Goal: Transaction & Acquisition: Purchase product/service

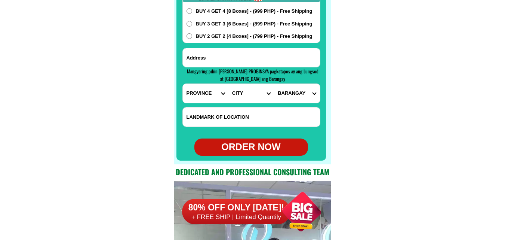
scroll to position [5932, 0]
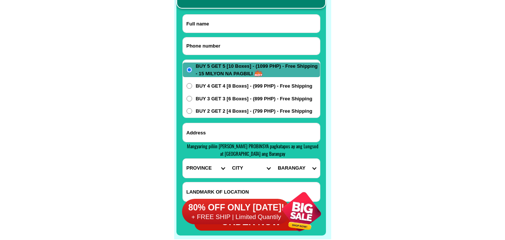
drag, startPoint x: 222, startPoint y: 51, endPoint x: 218, endPoint y: 45, distance: 7.7
click at [222, 51] on input "Input phone_number" at bounding box center [251, 45] width 137 height 17
paste input "09464632088"
type input "09464632088"
click at [219, 140] on input "Input address" at bounding box center [251, 132] width 137 height 19
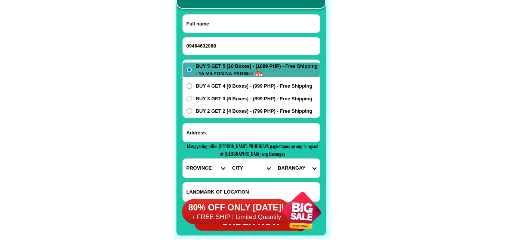
paste input "lot8blk6 Doques1 Silangan [GEOGRAPHIC_DATA]"
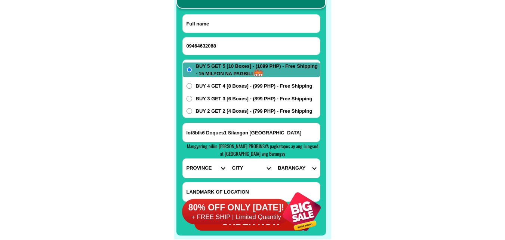
type input "lot8blk6 Doques1 Silangan [GEOGRAPHIC_DATA]"
click at [219, 28] on input "Input full_name" at bounding box center [251, 24] width 137 height 18
paste input "Sambatara Abubacar"
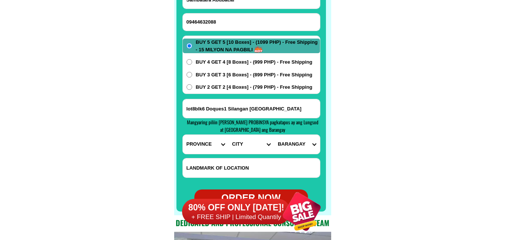
scroll to position [5969, 0]
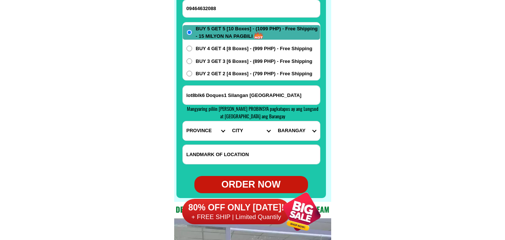
type input "Sambatara Abubacar"
click at [203, 130] on select "PROVINCE [GEOGRAPHIC_DATA] [GEOGRAPHIC_DATA] [GEOGRAPHIC_DATA] [GEOGRAPHIC_DATA…" at bounding box center [206, 130] width 46 height 19
select select "63_993"
click at [183, 121] on select "PROVINCE [GEOGRAPHIC_DATA] [GEOGRAPHIC_DATA] [GEOGRAPHIC_DATA] [GEOGRAPHIC_DATA…" at bounding box center [206, 130] width 46 height 19
click at [243, 130] on select "CITY Angono Antipolo-city [GEOGRAPHIC_DATA] [GEOGRAPHIC_DATA] [PERSON_NAME] Pil…" at bounding box center [251, 130] width 46 height 19
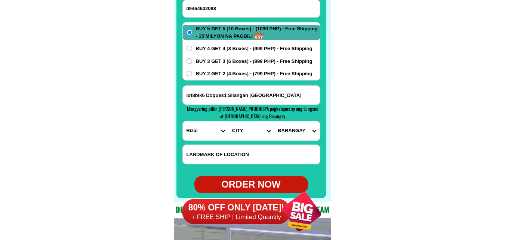
select select "63_993257"
click at [228, 121] on select "CITY Angono Antipolo-city [GEOGRAPHIC_DATA] [GEOGRAPHIC_DATA] [PERSON_NAME] Pil…" at bounding box center [251, 130] width 46 height 19
click at [290, 126] on select "[GEOGRAPHIC_DATA] i Ampid ii Banaba [PERSON_NAME] bayan 1 [PERSON_NAME] bayan 2…" at bounding box center [297, 130] width 46 height 19
select select "63_9932571550"
click at [274, 121] on select "[GEOGRAPHIC_DATA] i Ampid ii Banaba [PERSON_NAME] bayan 1 [PERSON_NAME] bayan 2…" at bounding box center [297, 130] width 46 height 19
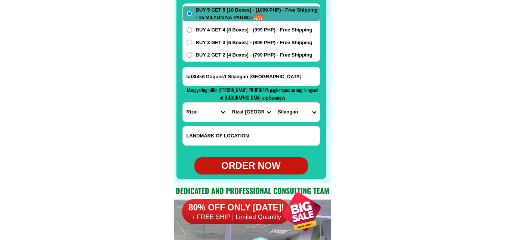
scroll to position [6006, 0]
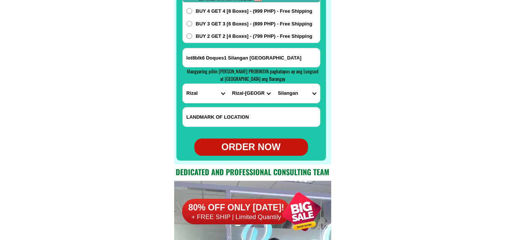
click at [258, 142] on div "ORDER NOW" at bounding box center [251, 147] width 114 height 14
type input "lot8blk6 Doques1 Silangan [GEOGRAPHIC_DATA]"
radio input "true"
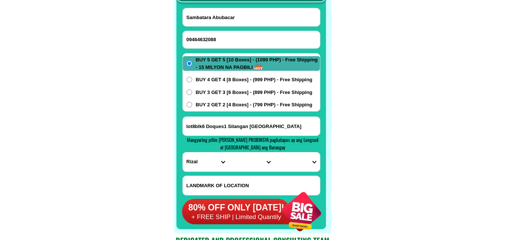
scroll to position [5932, 0]
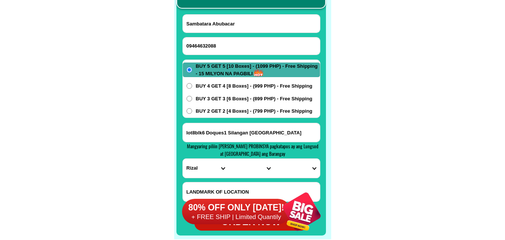
drag, startPoint x: 209, startPoint y: 40, endPoint x: 202, endPoint y: 37, distance: 7.5
click at [209, 40] on input "09464632088" at bounding box center [251, 45] width 137 height 17
paste input "09481292910"
type input "09481292910"
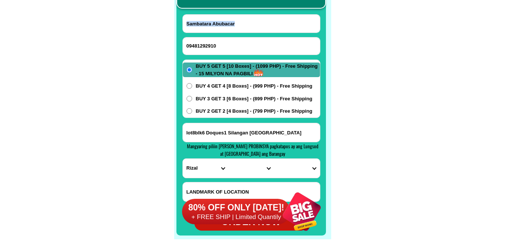
click at [259, 36] on form "[GEOGRAPHIC_DATA] [GEOGRAPHIC_DATA] 09481292910 ORDER NOW lot8blk6 Doques1 [GEO…" at bounding box center [251, 122] width 138 height 216
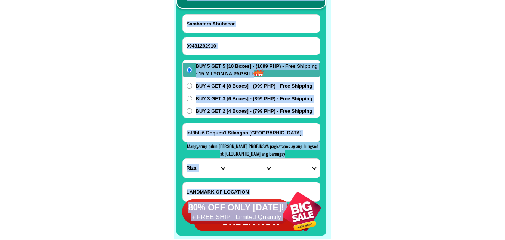
click at [207, 21] on input "Sambatara Abubacar" at bounding box center [251, 24] width 137 height 18
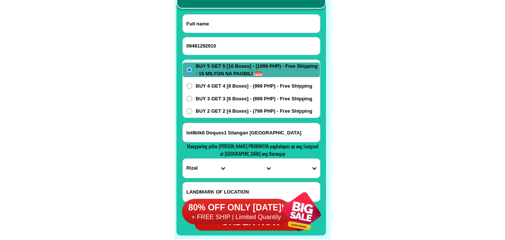
paste input "[DATE]-asbi [PERSON_NAME]"
type input "[DATE]-asbi [PERSON_NAME]"
paste input "Maang Laesperanza mulawin [GEOGRAPHIC_DATA][PERSON_NAME]"
click at [238, 127] on input "Maang Laesperanza mulawin [GEOGRAPHIC_DATA][PERSON_NAME]" at bounding box center [251, 132] width 137 height 19
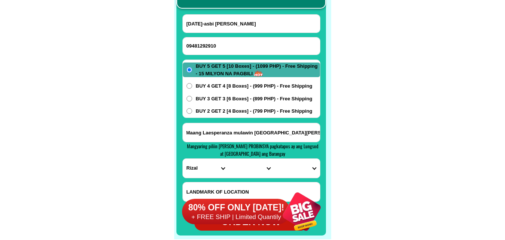
type input "Maang Laesperanza mulawin [GEOGRAPHIC_DATA][PERSON_NAME]"
click at [196, 170] on select "PROVINCE [GEOGRAPHIC_DATA] [GEOGRAPHIC_DATA] [GEOGRAPHIC_DATA] [GEOGRAPHIC_DATA…" at bounding box center [206, 168] width 46 height 19
select select "63_136"
click at [183, 159] on select "PROVINCE [GEOGRAPHIC_DATA] [GEOGRAPHIC_DATA] [GEOGRAPHIC_DATA] [GEOGRAPHIC_DATA…" at bounding box center [206, 168] width 46 height 19
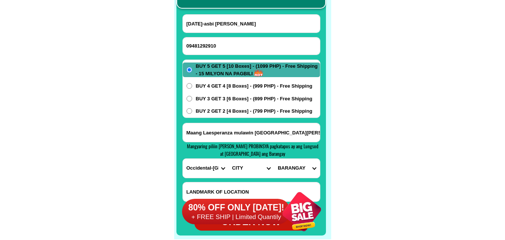
click at [255, 153] on span "Mangyaring piliin [PERSON_NAME] PROBINSYA pagkatapos ay ang Lungsod at [GEOGRAP…" at bounding box center [253, 149] width 132 height 15
click at [247, 168] on select "CITY [GEOGRAPHIC_DATA]-de-ilog [GEOGRAPHIC_DATA] Lubang [GEOGRAPHIC_DATA]-[GEOG…" at bounding box center [251, 168] width 46 height 19
select select "63_1364106"
click at [228, 159] on select "CITY [GEOGRAPHIC_DATA]-de-ilog [GEOGRAPHIC_DATA] Lubang [GEOGRAPHIC_DATA]-[GEOG…" at bounding box center [251, 168] width 46 height 19
click at [302, 170] on select "BARANGAY Alacaak Barahan Casague Dayap Kurtinganan Lumangbayan [GEOGRAPHIC_DATA…" at bounding box center [297, 168] width 46 height 19
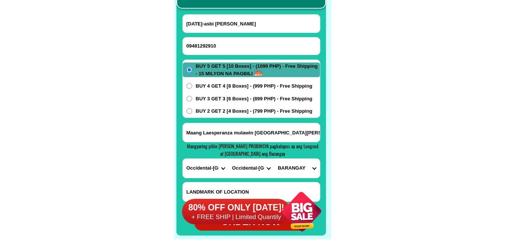
click at [274, 159] on select "BARANGAY Alacaak Barahan Casague Dayap Kurtinganan Lumangbayan [GEOGRAPHIC_DATA…" at bounding box center [297, 168] width 46 height 19
click at [322, 86] on div at bounding box center [251, 101] width 150 height 268
click at [307, 164] on select "BARANGAY Alacaak Barahan Casague Dayap Kurtinganan Lumangbayan [GEOGRAPHIC_DATA…" at bounding box center [297, 168] width 46 height 19
select select "63_13641067455"
click at [274, 159] on select "BARANGAY Alacaak Barahan Casague Dayap Kurtinganan Lumangbayan [GEOGRAPHIC_DATA…" at bounding box center [297, 168] width 46 height 19
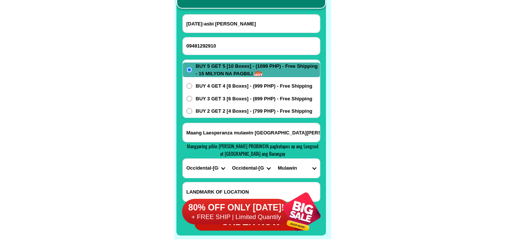
click at [228, 13] on div at bounding box center [251, 101] width 150 height 268
click at [225, 20] on input "[DATE]-asbi [PERSON_NAME]" at bounding box center [251, 24] width 137 height 18
paste input "[DATE]-asbi [PERSON_NAME]"
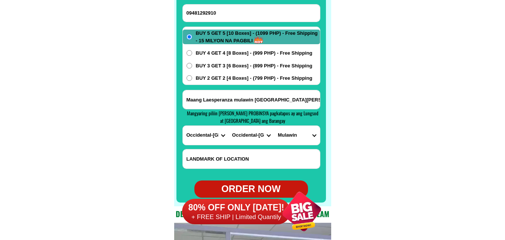
scroll to position [5969, 0]
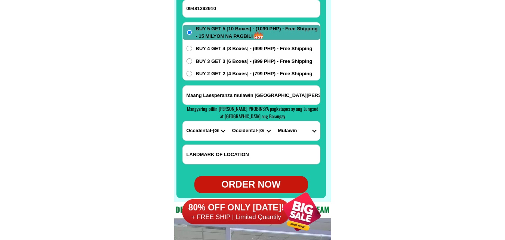
click at [250, 179] on div "ORDER NOW" at bounding box center [251, 184] width 114 height 14
type input "[DATE]-asbi [PERSON_NAME]"
radio input "true"
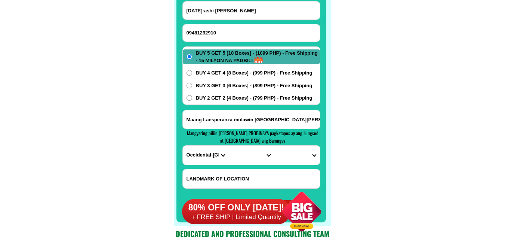
scroll to position [5932, 0]
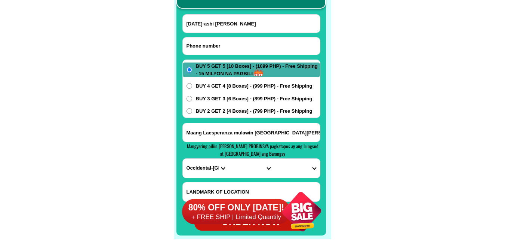
click at [236, 54] on input "Input phone_number" at bounding box center [251, 45] width 137 height 17
paste input "09282466240"
type input "09282466240"
click at [228, 24] on input "Input full_name" at bounding box center [251, 24] width 137 height 18
paste input "[PERSON_NAME]"
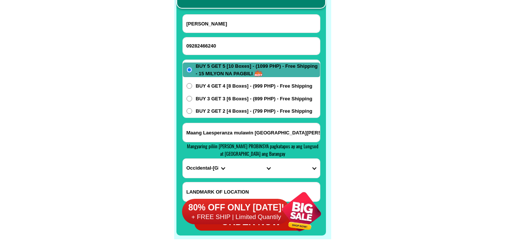
type input "[PERSON_NAME]"
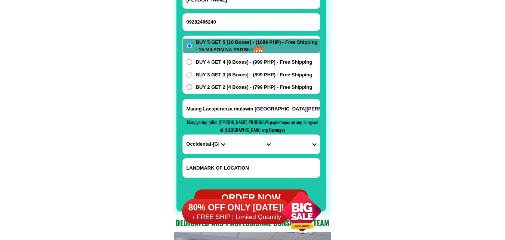
scroll to position [5969, 0]
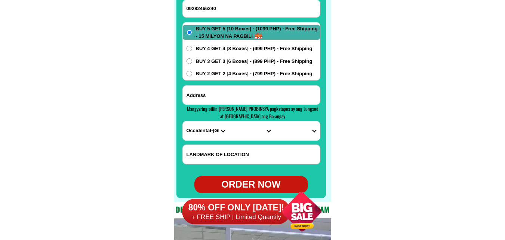
paste input "[PERSON_NAME] sitio carengala jolongajog pnt [PERSON_NAME]"
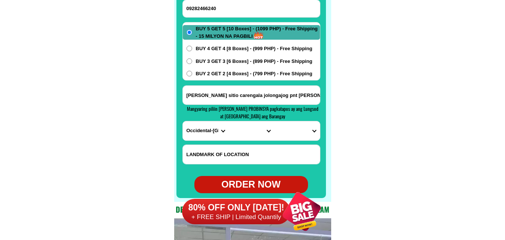
click at [228, 94] on input "[PERSON_NAME] sitio carengala jolongajog pnt [PERSON_NAME]" at bounding box center [251, 95] width 137 height 19
type input "[PERSON_NAME] sitio carengala jolongajog pnt [PERSON_NAME]"
click at [204, 136] on select "PROVINCE [GEOGRAPHIC_DATA] [GEOGRAPHIC_DATA] [GEOGRAPHIC_DATA] [GEOGRAPHIC_DATA…" at bounding box center [206, 130] width 46 height 19
select select "63_196"
click at [183, 121] on select "PROVINCE [GEOGRAPHIC_DATA] [GEOGRAPHIC_DATA] [GEOGRAPHIC_DATA] [GEOGRAPHIC_DATA…" at bounding box center [206, 130] width 46 height 19
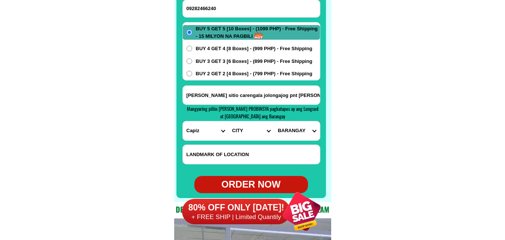
click at [237, 135] on select "CITY Capiz-[PERSON_NAME]-[GEOGRAPHIC_DATA] Capiz-president-roxas [PERSON_NAME] …" at bounding box center [251, 130] width 46 height 19
click at [245, 132] on select "CITY Capiz-[PERSON_NAME]-[GEOGRAPHIC_DATA] Capiz-president-roxas [PERSON_NAME] …" at bounding box center [251, 130] width 46 height 19
click at [247, 133] on select "CITY Capiz-[PERSON_NAME]-[GEOGRAPHIC_DATA] Capiz-president-roxas [PERSON_NAME] …" at bounding box center [251, 130] width 46 height 19
click at [231, 130] on select "CITY Capiz-[PERSON_NAME]-[GEOGRAPHIC_DATA] Capiz-president-roxas [PERSON_NAME] …" at bounding box center [251, 130] width 46 height 19
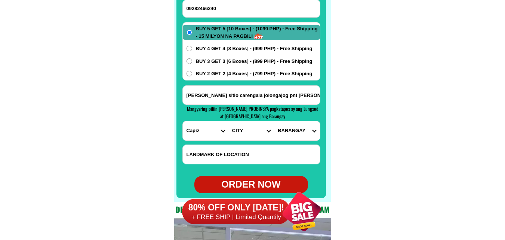
select select "63_196660"
click at [228, 121] on select "CITY Capiz-[PERSON_NAME]-[GEOGRAPHIC_DATA] Capiz-president-roxas [PERSON_NAME] …" at bounding box center [251, 130] width 46 height 19
click at [293, 127] on select "BARANGAY Agbanog Agdalipe Ameligan Antipolo Bailan Banate Bantigue Barangay i (…" at bounding box center [297, 130] width 46 height 19
click at [290, 127] on select "BARANGAY Agbanog Agdalipe Ameligan Antipolo Bailan Banate Bantigue Barangay i (…" at bounding box center [297, 130] width 46 height 19
select select "63_196660749802"
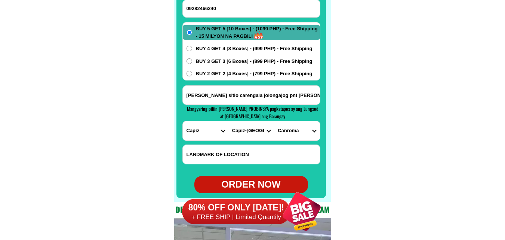
click at [274, 121] on select "BARANGAY Agbanog Agdalipe Ameligan Antipolo Bailan Banate Bantigue Barangay i (…" at bounding box center [297, 130] width 46 height 19
click at [262, 181] on div "ORDER NOW" at bounding box center [251, 184] width 114 height 14
type input "[PERSON_NAME] sitio carengala jolongajog pnt [PERSON_NAME]"
radio input "true"
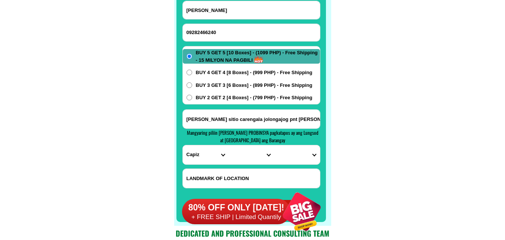
scroll to position [5932, 0]
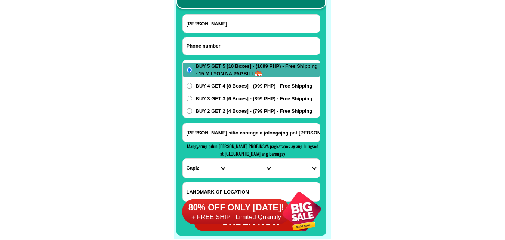
drag, startPoint x: 212, startPoint y: 48, endPoint x: 140, endPoint y: 10, distance: 81.8
click at [210, 49] on input "Input phone_number" at bounding box center [251, 45] width 137 height 17
paste input "09361255265"
type input "09361255265"
drag, startPoint x: 228, startPoint y: 24, endPoint x: 198, endPoint y: 1, distance: 37.5
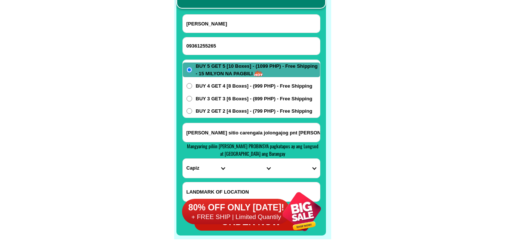
click at [228, 23] on input "[PERSON_NAME]" at bounding box center [251, 24] width 137 height 18
paste input "Sitti [PERSON_NAME]Isnain"
type input "Sitti [PERSON_NAME]Isnain"
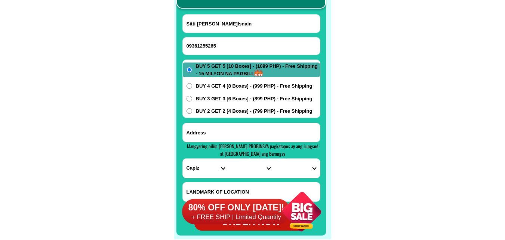
click at [239, 134] on input "Input address" at bounding box center [251, 132] width 137 height 19
paste input "Jolo Sulu Pangutaran [DEMOGRAPHIC_DATA]"
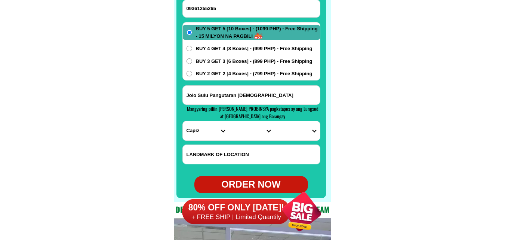
type input "Jolo Sulu Pangutaran [DEMOGRAPHIC_DATA]"
click at [203, 127] on select "PROVINCE [GEOGRAPHIC_DATA] [GEOGRAPHIC_DATA] [GEOGRAPHIC_DATA] [GEOGRAPHIC_DATA…" at bounding box center [206, 130] width 46 height 19
select select "63_596"
click at [183, 121] on select "PROVINCE [GEOGRAPHIC_DATA] [GEOGRAPHIC_DATA] [GEOGRAPHIC_DATA] [GEOGRAPHIC_DATA…" at bounding box center [206, 130] width 46 height 19
click at [243, 127] on select "CITY Hadji-panglima-[PERSON_NAME] Indanan [PERSON_NAME][GEOGRAPHIC_DATA]-[GEOGR…" at bounding box center [251, 130] width 46 height 19
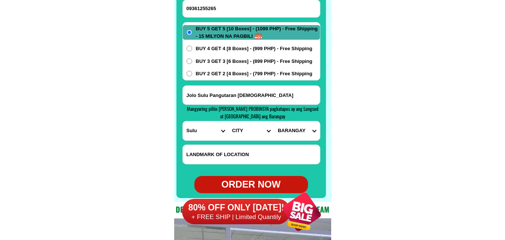
select select "63_5964979"
click at [228, 121] on select "CITY Hadji-panglima-[PERSON_NAME] Indanan [PERSON_NAME][GEOGRAPHIC_DATA]-[GEOGR…" at bounding box center [251, 130] width 46 height 19
click at [293, 130] on select "BARANGAY Alu bunah [GEOGRAPHIC_DATA] Kawitan Kehi niog Lantong babag Lumah dapd…" at bounding box center [297, 130] width 46 height 19
select select "63_59649795157"
click at [274, 121] on select "BARANGAY Alu bunah [GEOGRAPHIC_DATA] Kawitan Kehi niog Lantong babag Lumah dapd…" at bounding box center [297, 130] width 46 height 19
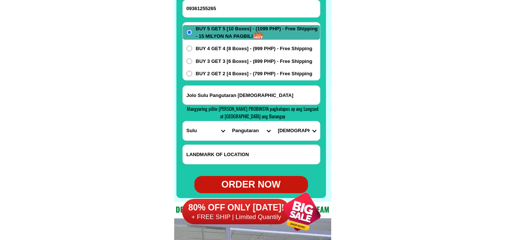
click at [244, 79] on div "BUY 5 GET 5 [10 Boxes] - (1099 PHP) - Free Shipping - 15 MILYON NA PAGBILI BUY …" at bounding box center [251, 51] width 138 height 58
click at [249, 73] on span "BUY 2 GET 2 [4 Boxes] - (799 PHP) - Free Shipping" at bounding box center [254, 73] width 117 height 7
click at [192, 73] on input "BUY 2 GET 2 [4 Boxes] - (799 PHP) - Free Shipping" at bounding box center [190, 74] width 6 height 6
radio input "true"
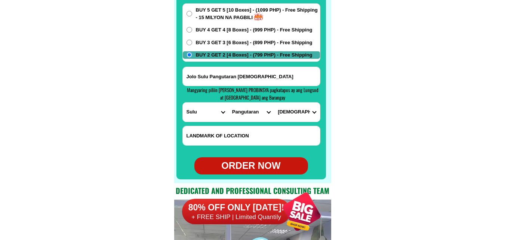
scroll to position [6006, 0]
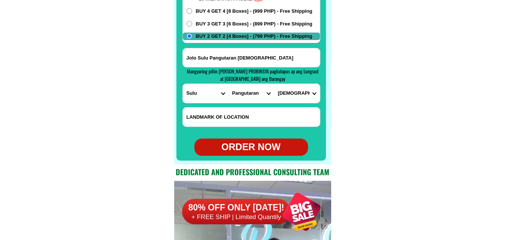
click at [244, 148] on div "ORDER NOW" at bounding box center [251, 147] width 114 height 14
type input "09361255265"
radio input "true"
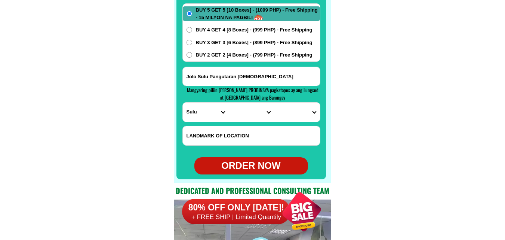
scroll to position [5969, 0]
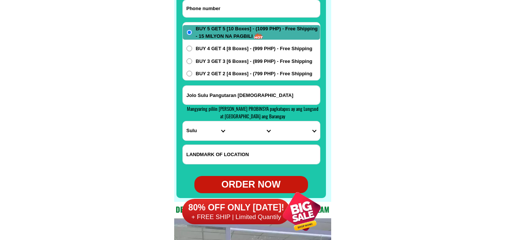
paste input "09498833063"
click at [241, 7] on input "09498833063" at bounding box center [251, 8] width 137 height 17
type input "09498833063"
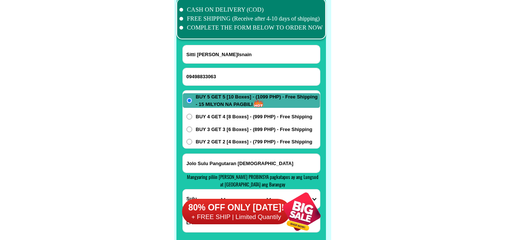
scroll to position [5894, 0]
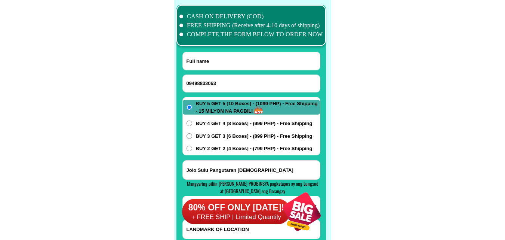
click at [220, 63] on input "Input full_name" at bounding box center [251, 61] width 137 height 18
paste input "[PERSON_NAME]"
type input "[PERSON_NAME]"
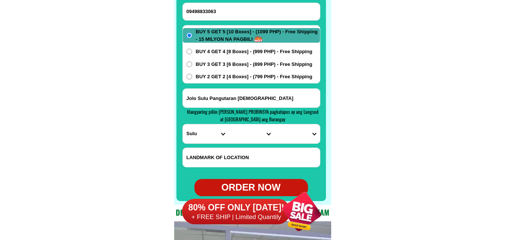
scroll to position [5969, 0]
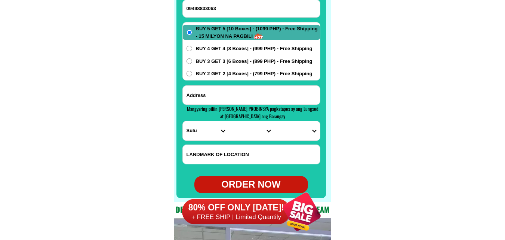
paste input "zone 2 brgy compania central.molo iloilo city 5000"
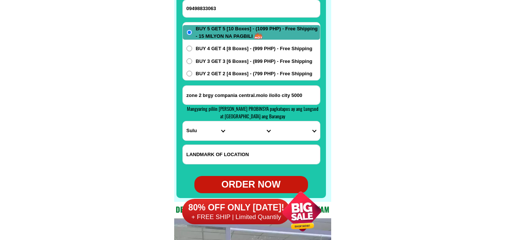
drag, startPoint x: 244, startPoint y: 87, endPoint x: 230, endPoint y: 53, distance: 37.1
click at [244, 87] on input "zone 2 brgy compania central.molo iloilo city 5000" at bounding box center [251, 95] width 137 height 19
type input "zone 2 brgy compania central.molo iloilo city 5000"
click at [202, 128] on select "PROVINCE [GEOGRAPHIC_DATA] [GEOGRAPHIC_DATA] [GEOGRAPHIC_DATA] [GEOGRAPHIC_DATA…" at bounding box center [206, 130] width 46 height 19
select select "63_151"
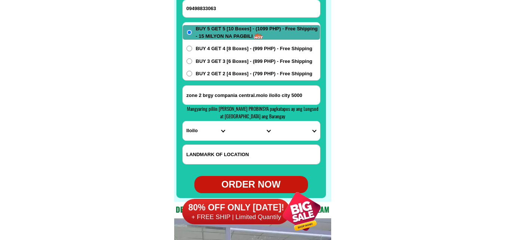
click at [183, 121] on select "PROVINCE [GEOGRAPHIC_DATA] [GEOGRAPHIC_DATA] [GEOGRAPHIC_DATA] [GEOGRAPHIC_DATA…" at bounding box center [206, 130] width 46 height 19
click at [239, 132] on select "CITY [PERSON_NAME] [GEOGRAPHIC_DATA] [GEOGRAPHIC_DATA]-[GEOGRAPHIC_DATA]-viejo …" at bounding box center [251, 130] width 46 height 19
select select "63_1519432"
click at [228, 121] on select "CITY [PERSON_NAME] [GEOGRAPHIC_DATA] [GEOGRAPHIC_DATA]-[GEOGRAPHIC_DATA]-viejo …" at bounding box center [251, 130] width 46 height 19
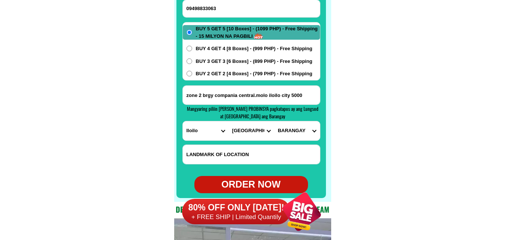
click at [305, 126] on select "BARANGAY Abeto [PERSON_NAME] south ([PERSON_NAME]) [PERSON_NAME][GEOGRAPHIC_DAT…" at bounding box center [297, 130] width 46 height 19
select select "63_151943238581"
click at [274, 121] on select "BARANGAY Abeto [PERSON_NAME] south ([PERSON_NAME]) [PERSON_NAME][GEOGRAPHIC_DAT…" at bounding box center [297, 130] width 46 height 19
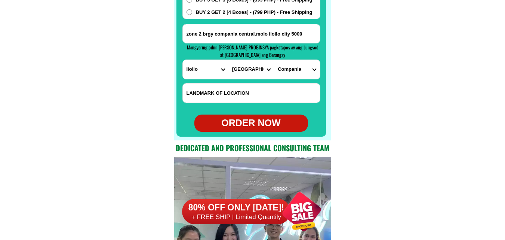
scroll to position [6044, 0]
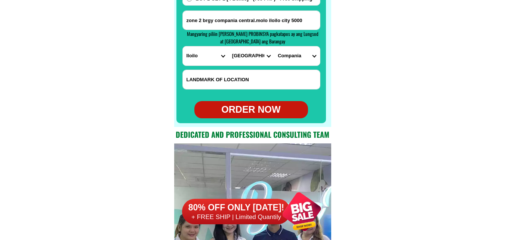
click at [256, 110] on div "ORDER NOW" at bounding box center [251, 109] width 114 height 14
radio input "true"
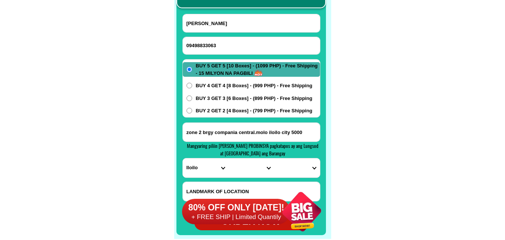
scroll to position [5932, 0]
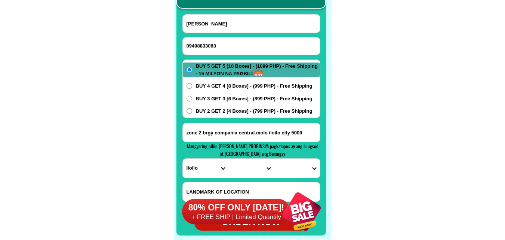
click at [224, 43] on input "09498833063" at bounding box center [251, 45] width 137 height 17
paste input "09772983796"
type input "09772983796"
drag, startPoint x: 248, startPoint y: 19, endPoint x: 226, endPoint y: 11, distance: 23.5
click at [248, 19] on input "Input full_name" at bounding box center [251, 24] width 137 height 18
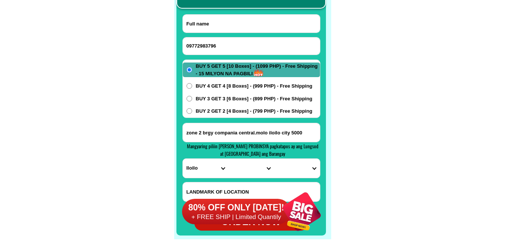
paste input "Corazon Belogot Agliam"
type input "Corazon Belogot Agliam"
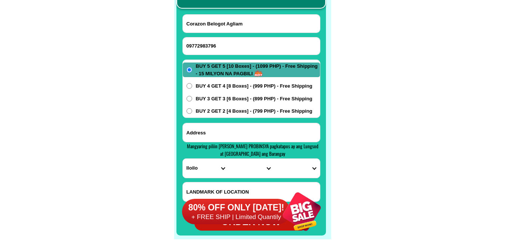
click at [238, 130] on input "Input address" at bounding box center [251, 132] width 137 height 19
paste input "caloocan [GEOGRAPHIC_DATA]"
type input "caloocan [GEOGRAPHIC_DATA]"
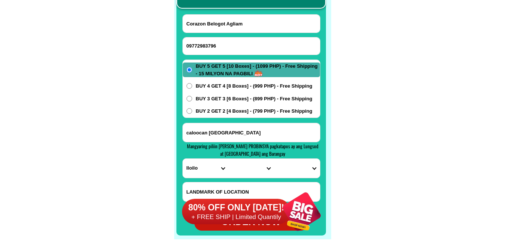
click at [215, 109] on span "BUY 2 GET 2 [4 Boxes] - (799 PHP) - Free Shipping" at bounding box center [254, 110] width 117 height 7
click at [192, 109] on input "BUY 2 GET 2 [4 Boxes] - (799 PHP) - Free Shipping" at bounding box center [190, 111] width 6 height 6
radio input "true"
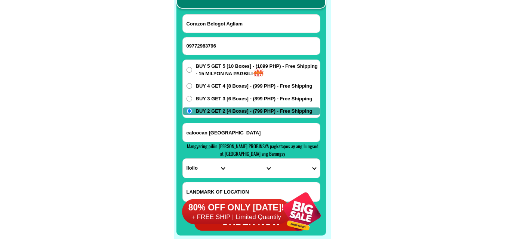
scroll to position [5969, 0]
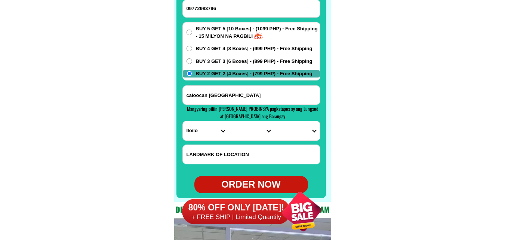
click at [207, 132] on select "PROVINCE [GEOGRAPHIC_DATA] [GEOGRAPHIC_DATA] [GEOGRAPHIC_DATA] [GEOGRAPHIC_DATA…" at bounding box center [206, 130] width 46 height 19
select select "63_219"
click at [183, 121] on select "PROVINCE [GEOGRAPHIC_DATA] [GEOGRAPHIC_DATA] [GEOGRAPHIC_DATA] [GEOGRAPHIC_DATA…" at bounding box center [206, 130] width 46 height 19
click at [240, 134] on select "CITY [GEOGRAPHIC_DATA] [GEOGRAPHIC_DATA] [GEOGRAPHIC_DATA] [GEOGRAPHIC_DATA]-ci…" at bounding box center [251, 130] width 46 height 19
select select "63_2199773"
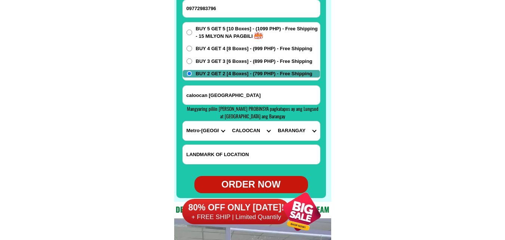
click at [228, 121] on select "CITY [GEOGRAPHIC_DATA] [GEOGRAPHIC_DATA] [GEOGRAPHIC_DATA] [GEOGRAPHIC_DATA]-ci…" at bounding box center [251, 130] width 46 height 19
click at [307, 129] on select "[GEOGRAPHIC_DATA]" at bounding box center [297, 130] width 46 height 19
drag, startPoint x: 307, startPoint y: 129, endPoint x: 277, endPoint y: 88, distance: 50.4
click at [307, 129] on select "[GEOGRAPHIC_DATA]" at bounding box center [297, 130] width 46 height 19
click at [304, 130] on select "[GEOGRAPHIC_DATA]" at bounding box center [297, 130] width 46 height 19
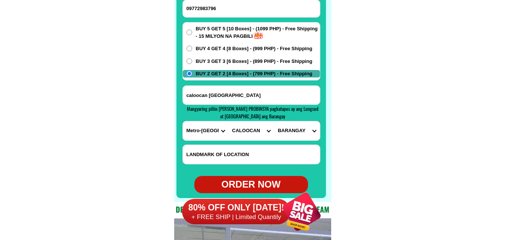
select select "63_21997731890"
click at [274, 121] on select "[GEOGRAPHIC_DATA]" at bounding box center [297, 130] width 46 height 19
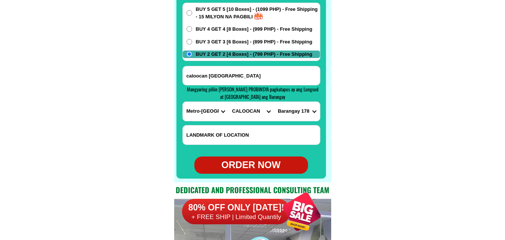
scroll to position [6006, 0]
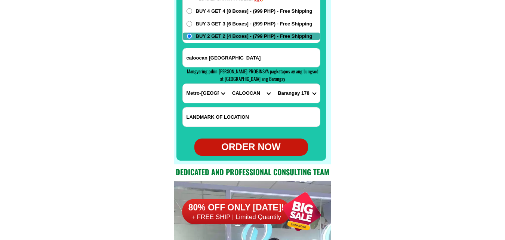
click at [261, 150] on div "ORDER NOW" at bounding box center [251, 147] width 114 height 14
radio input "true"
